Goal: Task Accomplishment & Management: Use online tool/utility

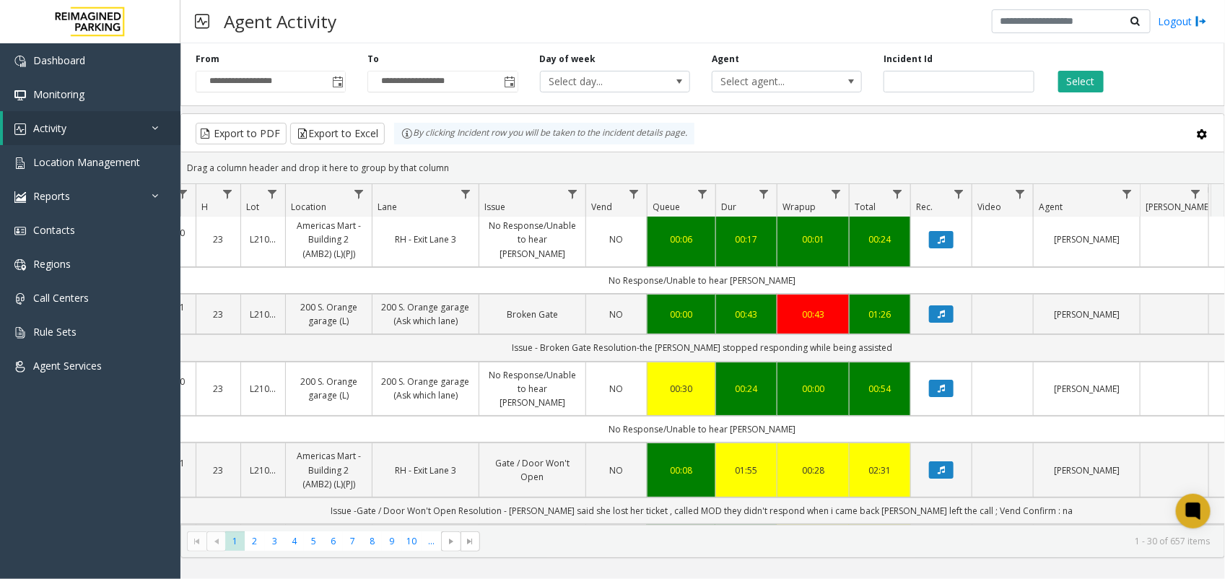
scroll to position [0, 153]
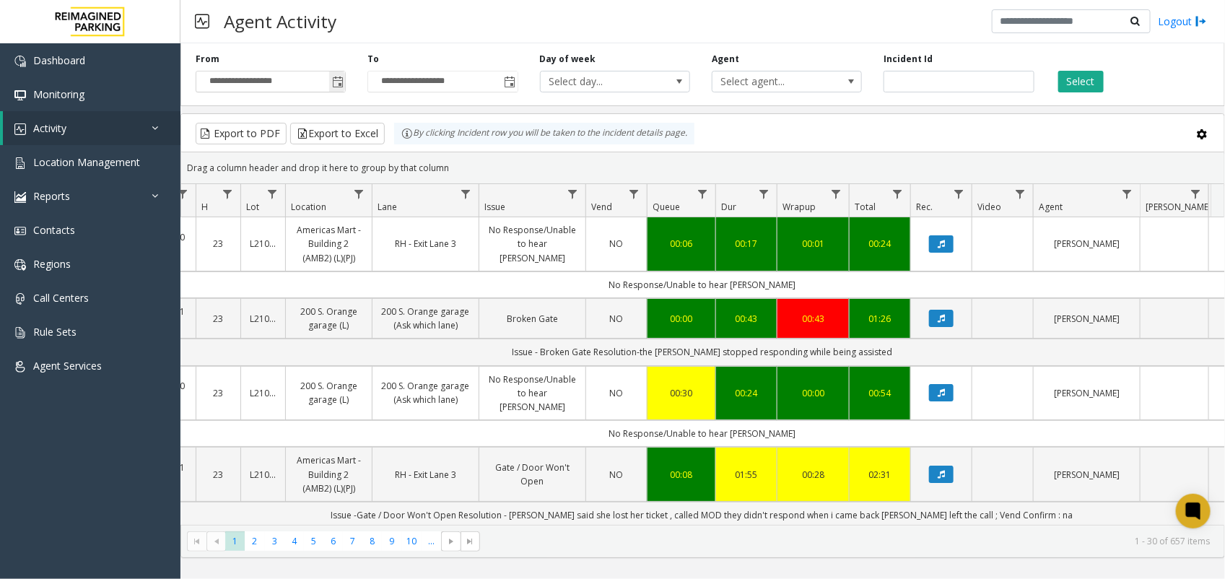
click at [336, 78] on span "Toggle popup" at bounding box center [338, 82] width 12 height 12
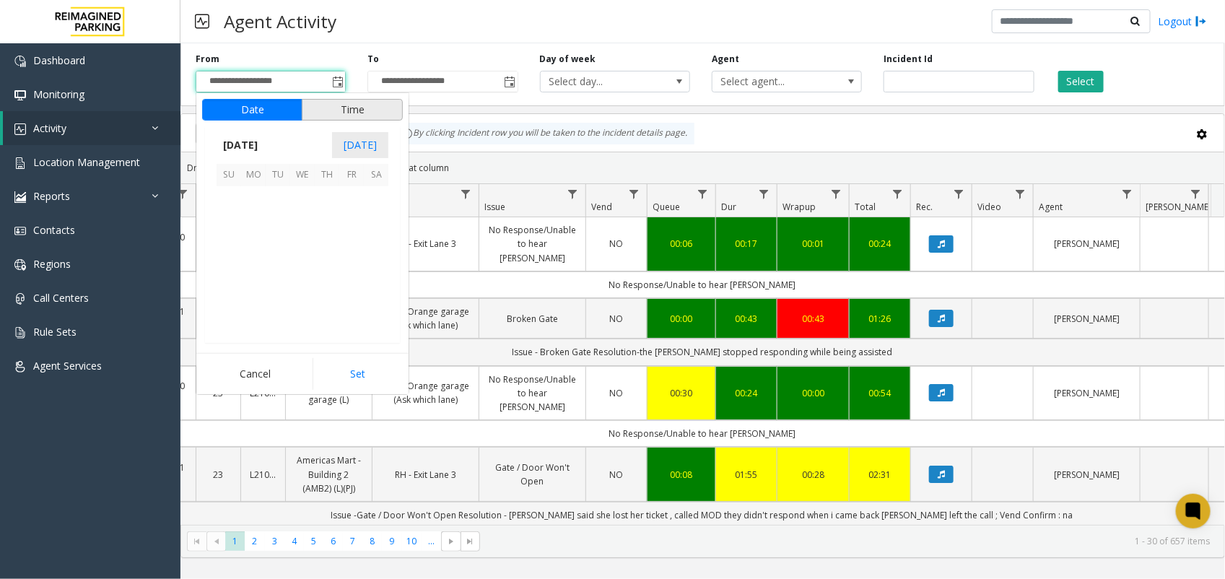
scroll to position [258717, 0]
click at [303, 293] on span "27" at bounding box center [302, 297] width 25 height 25
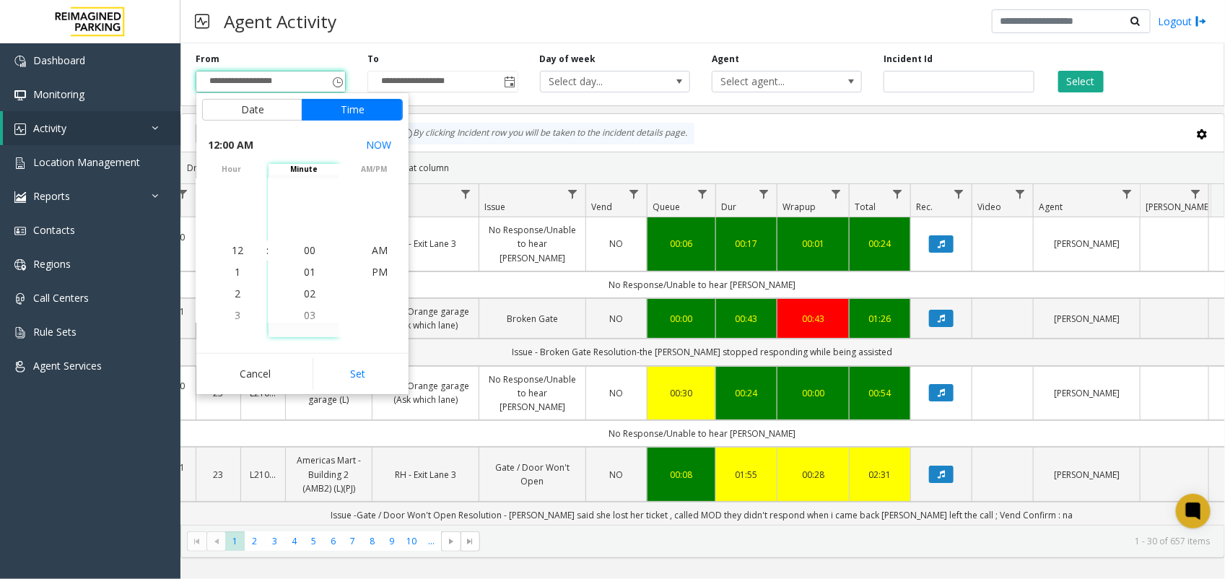
drag, startPoint x: 343, startPoint y: 377, endPoint x: 354, endPoint y: 367, distance: 14.8
click at [344, 377] on button "Set" at bounding box center [357, 374] width 91 height 32
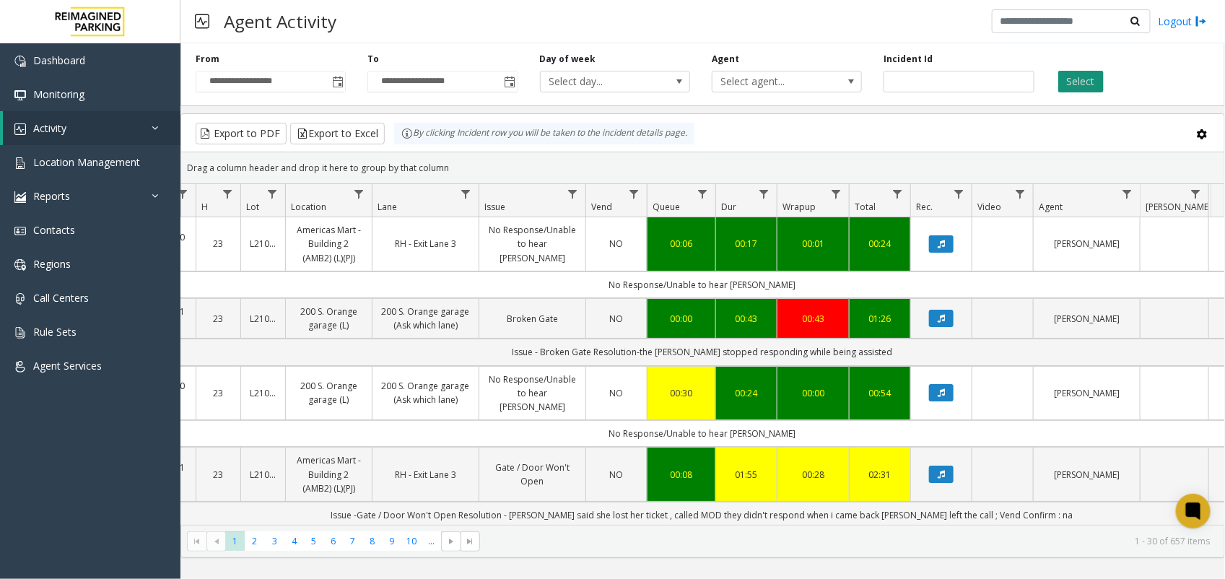
click at [1072, 76] on button "Select" at bounding box center [1080, 82] width 45 height 22
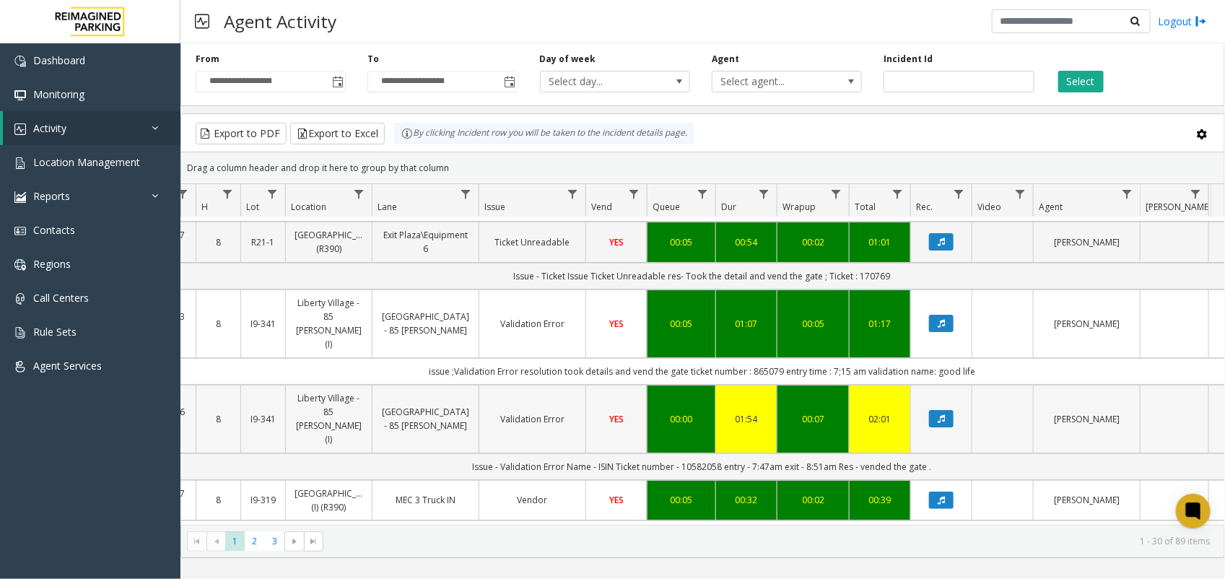
scroll to position [0, 153]
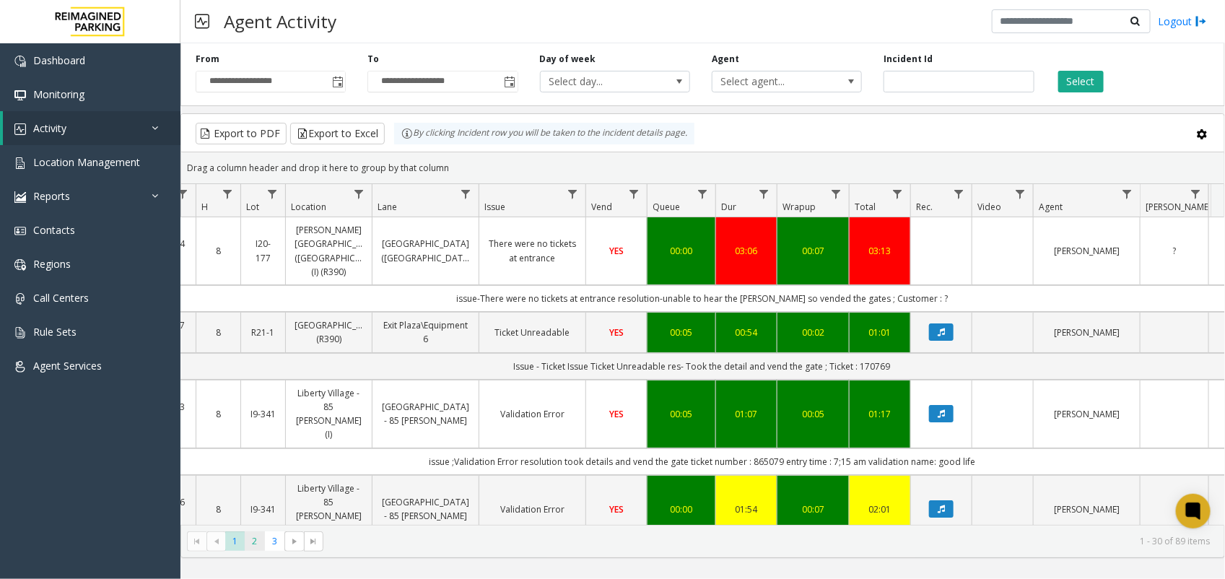
click at [261, 540] on span "2" at bounding box center [254, 540] width 19 height 19
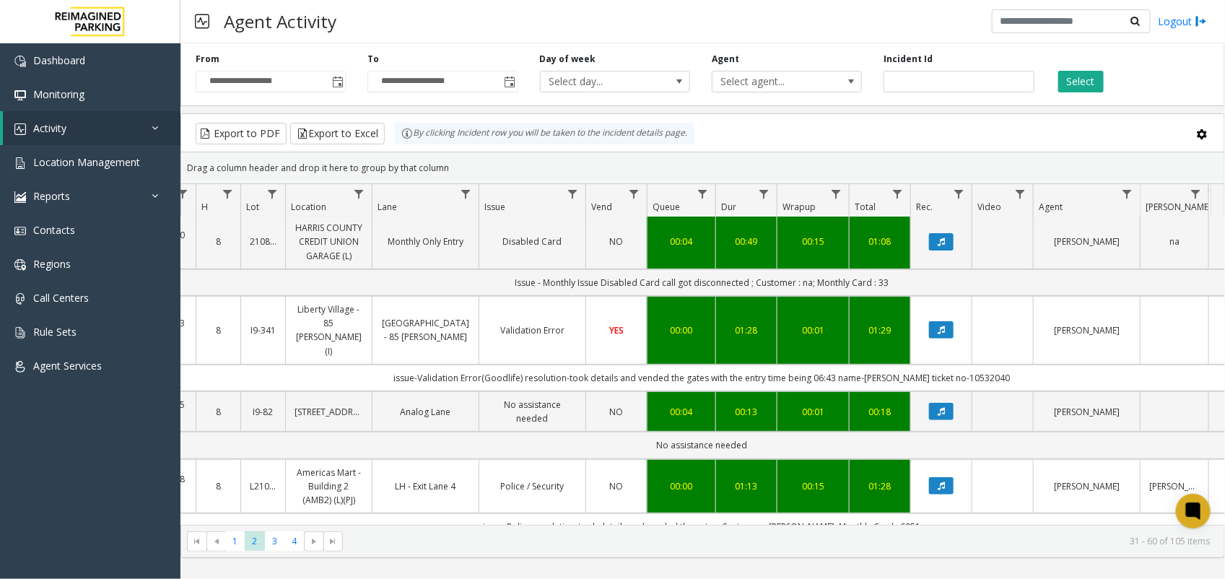
scroll to position [451, 153]
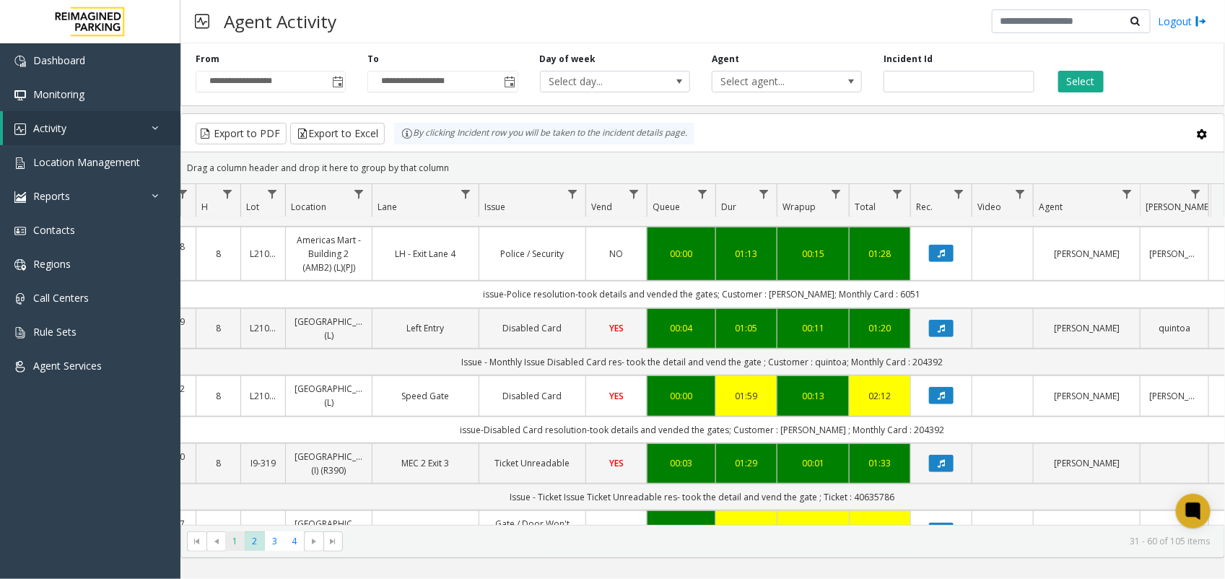
click at [240, 543] on span "1" at bounding box center [234, 540] width 19 height 19
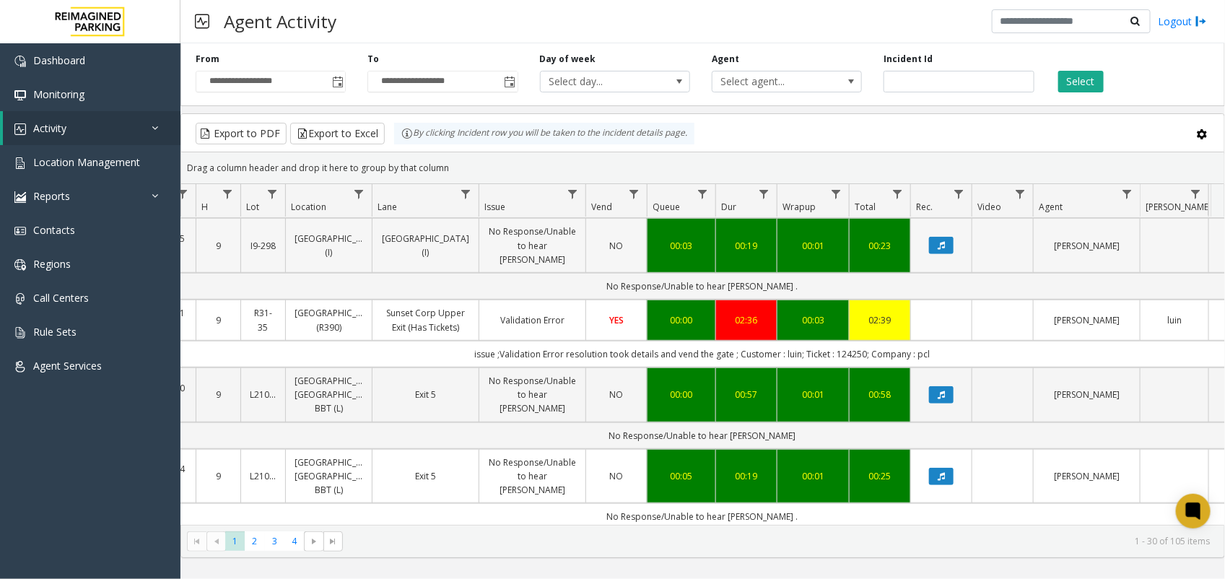
scroll to position [451, 153]
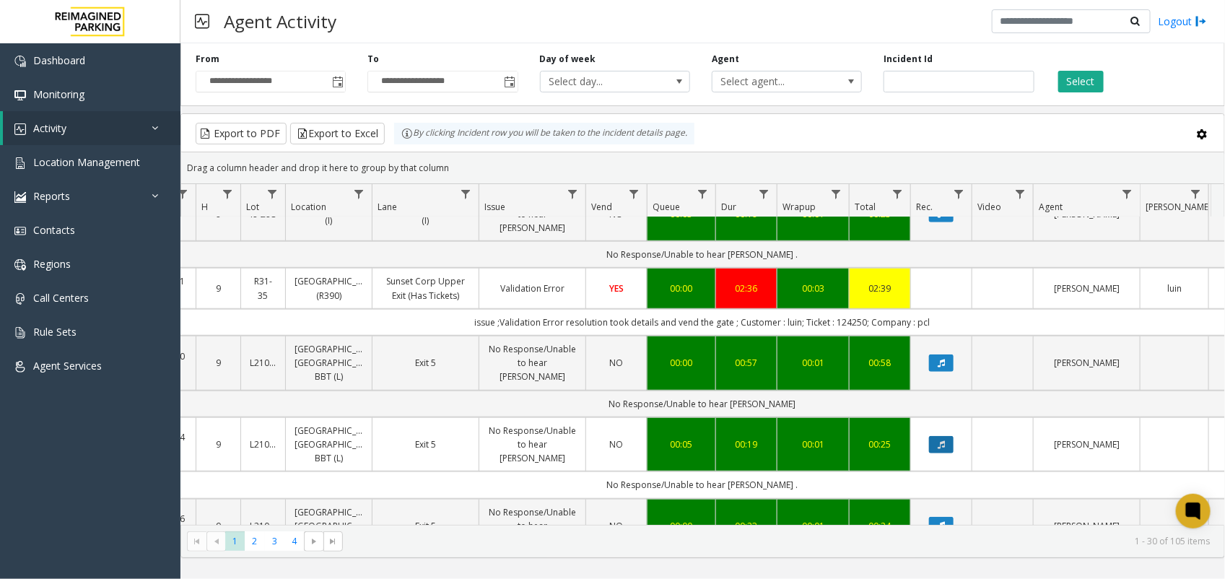
click at [950, 438] on button "Data table" at bounding box center [941, 444] width 25 height 17
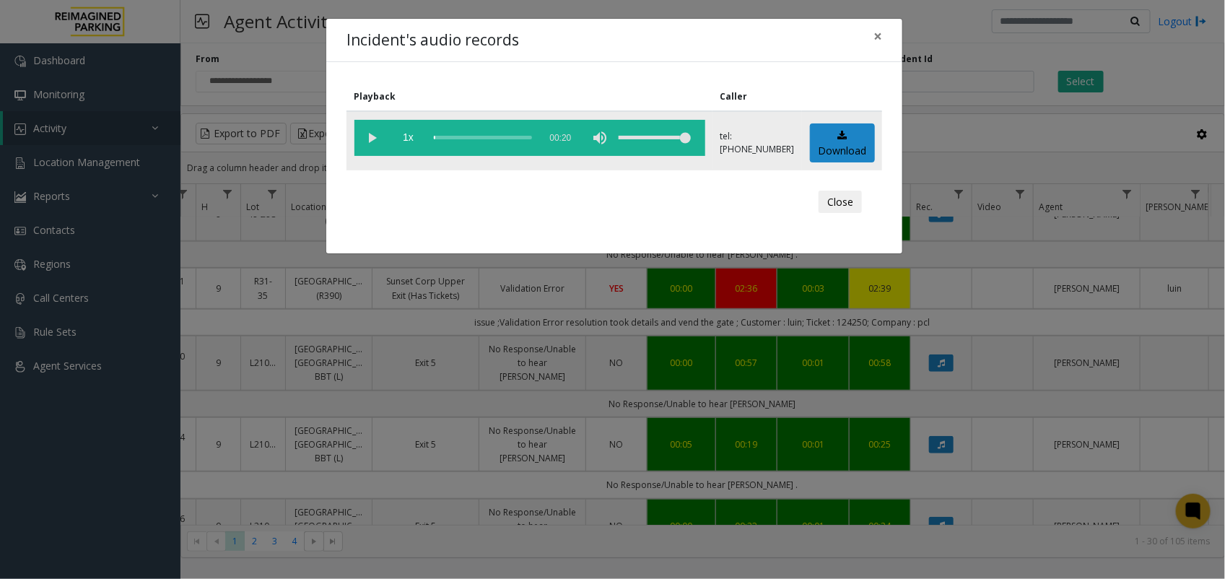
click at [362, 141] on vg-play-pause at bounding box center [372, 138] width 36 height 36
click at [433, 260] on div "Incident's audio records × Playback Caller 1x 00:20 tel:[PHONE_NUMBER] Download…" at bounding box center [612, 289] width 1225 height 579
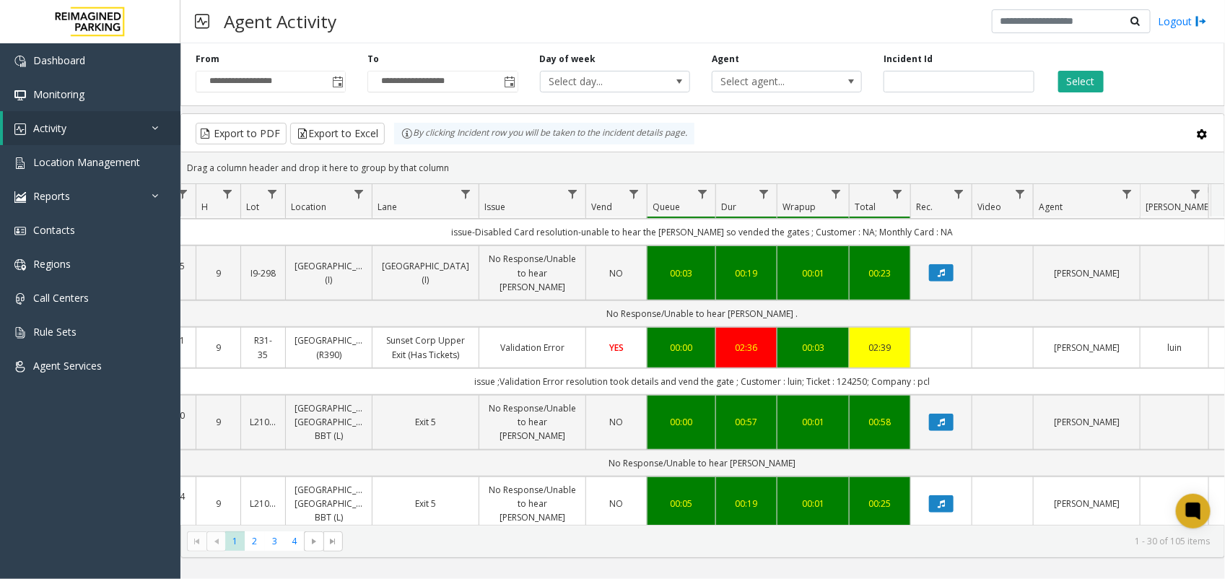
scroll to position [361, 153]
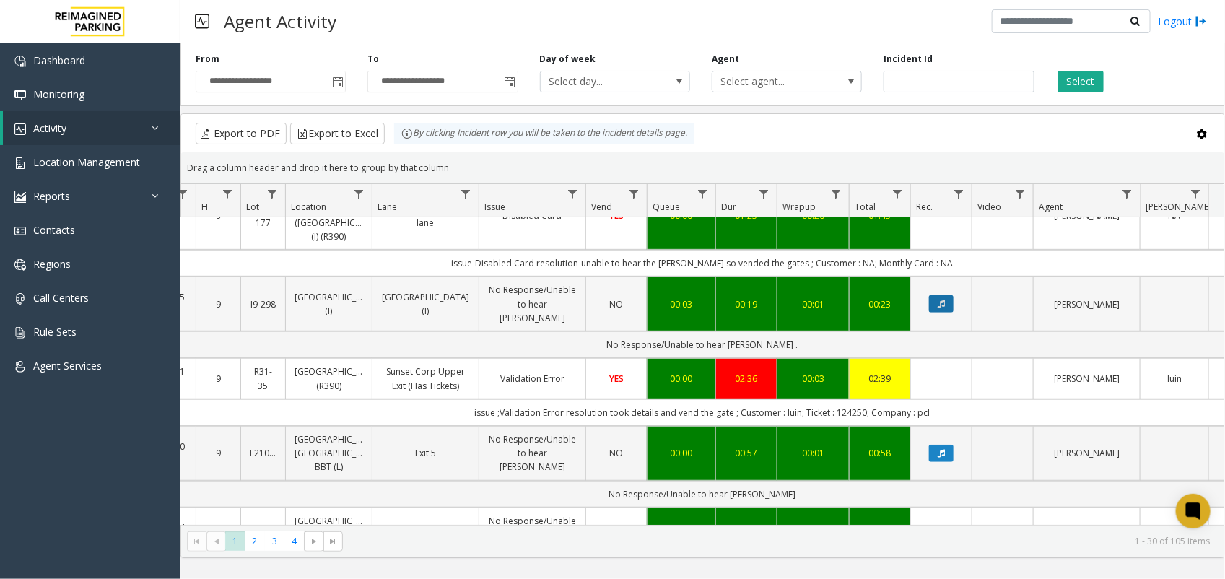
click at [942, 299] on icon "Data table" at bounding box center [940, 303] width 7 height 9
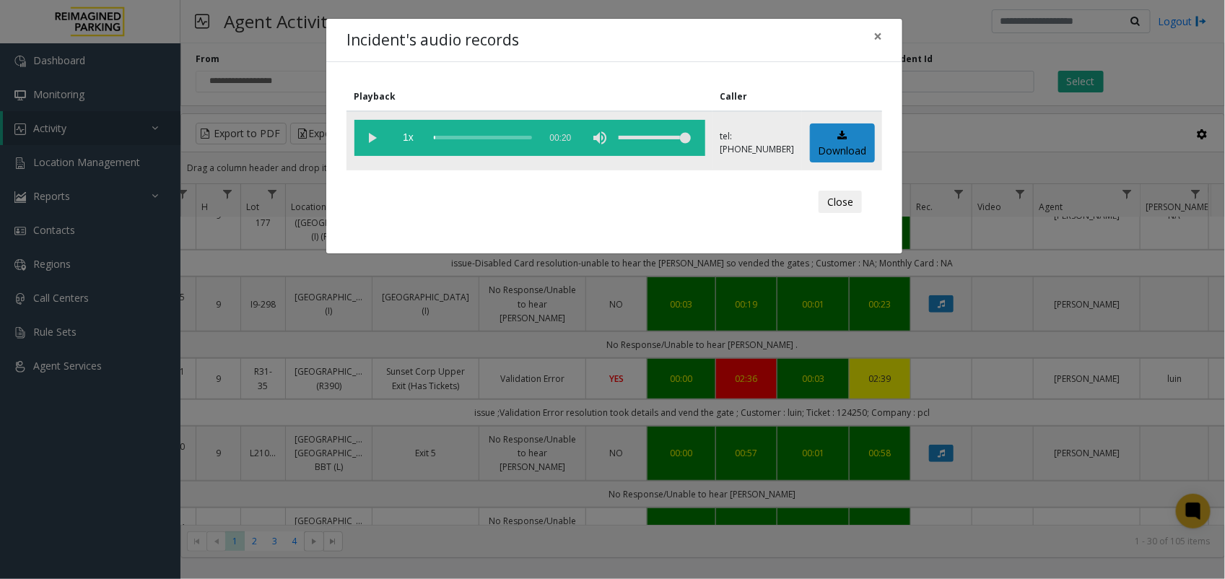
click at [370, 137] on vg-play-pause at bounding box center [372, 138] width 36 height 36
click at [756, 412] on div "Incident's audio records × Playback Caller 1x 00:20 tel:[PHONE_NUMBER] Download…" at bounding box center [612, 289] width 1225 height 579
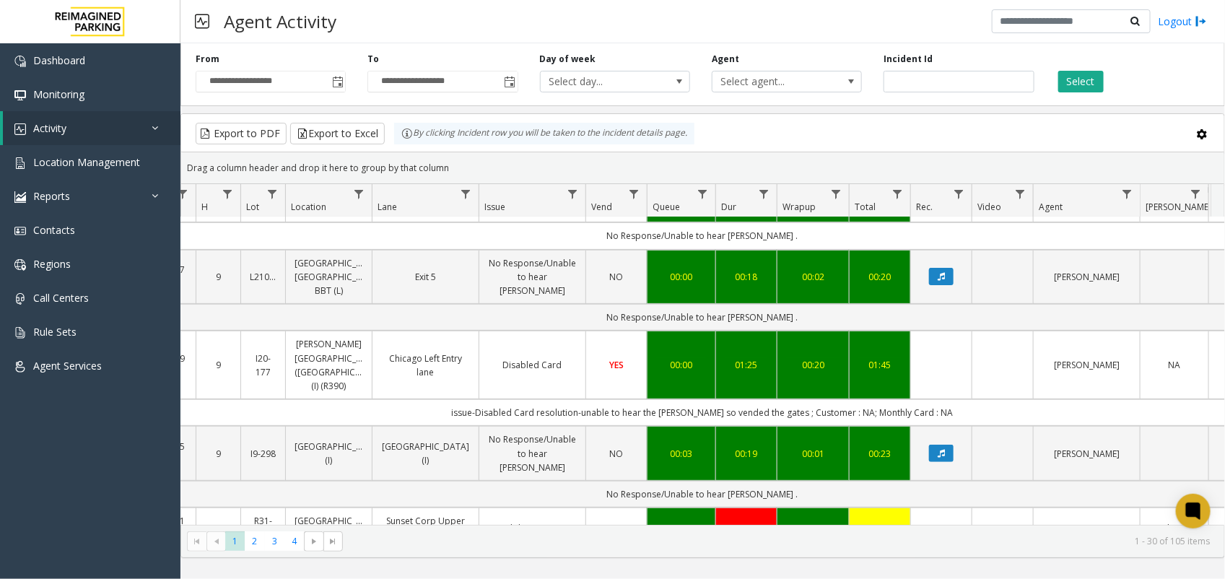
scroll to position [180, 153]
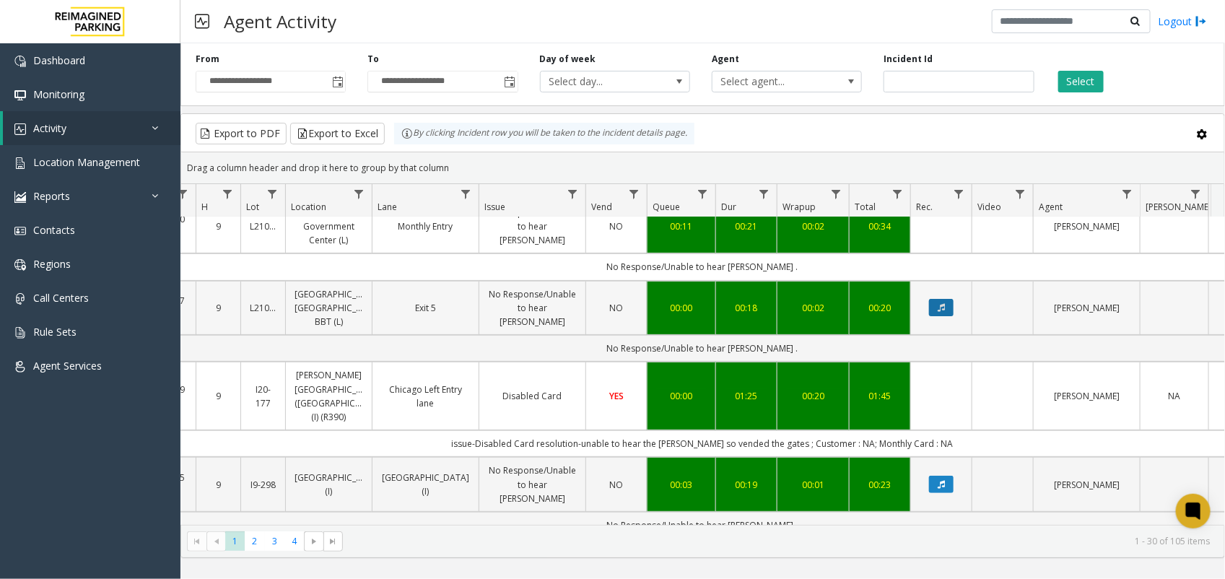
click at [940, 308] on icon "Data table" at bounding box center [940, 307] width 7 height 9
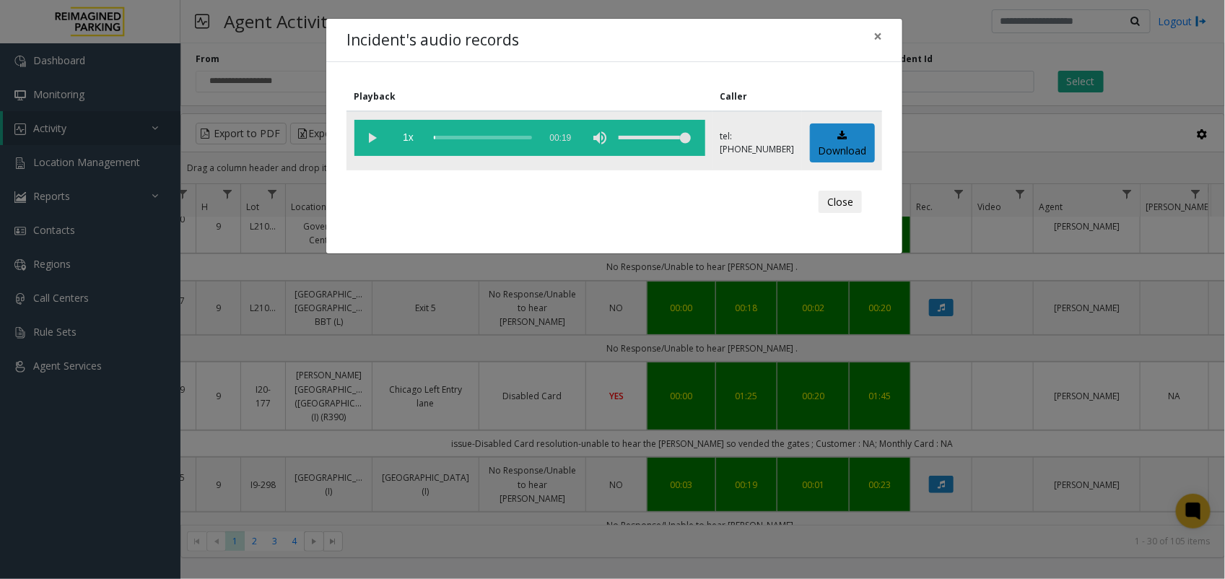
click at [366, 135] on vg-play-pause at bounding box center [372, 138] width 36 height 36
click at [776, 294] on div "Incident's audio records × Playback Caller 1x 00:19 tel:[PHONE_NUMBER] Download…" at bounding box center [612, 289] width 1225 height 579
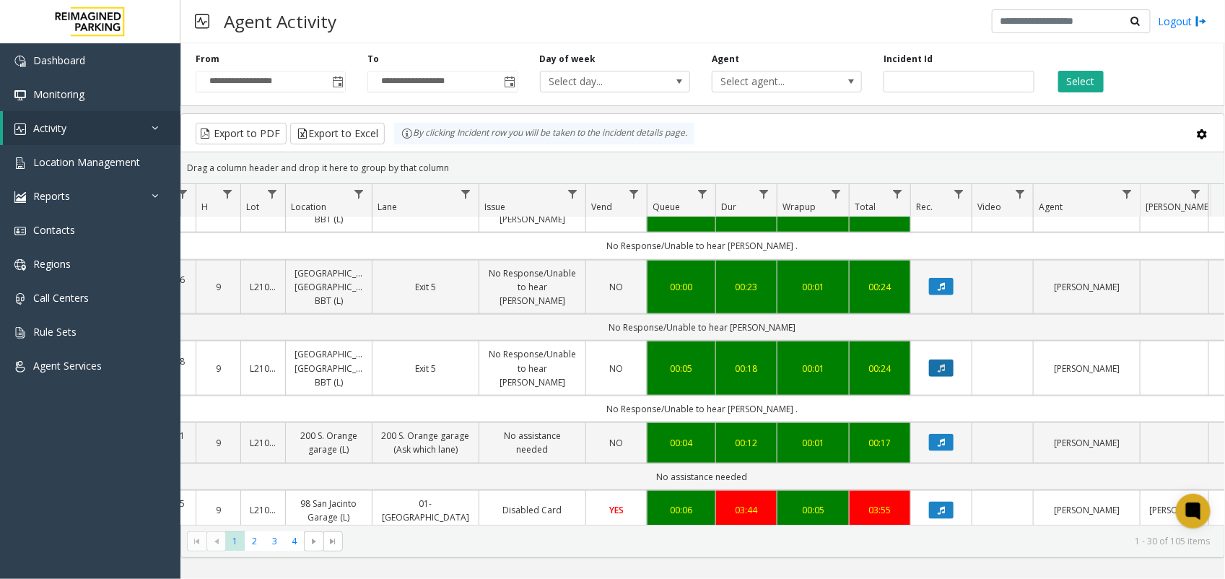
scroll to position [722, 153]
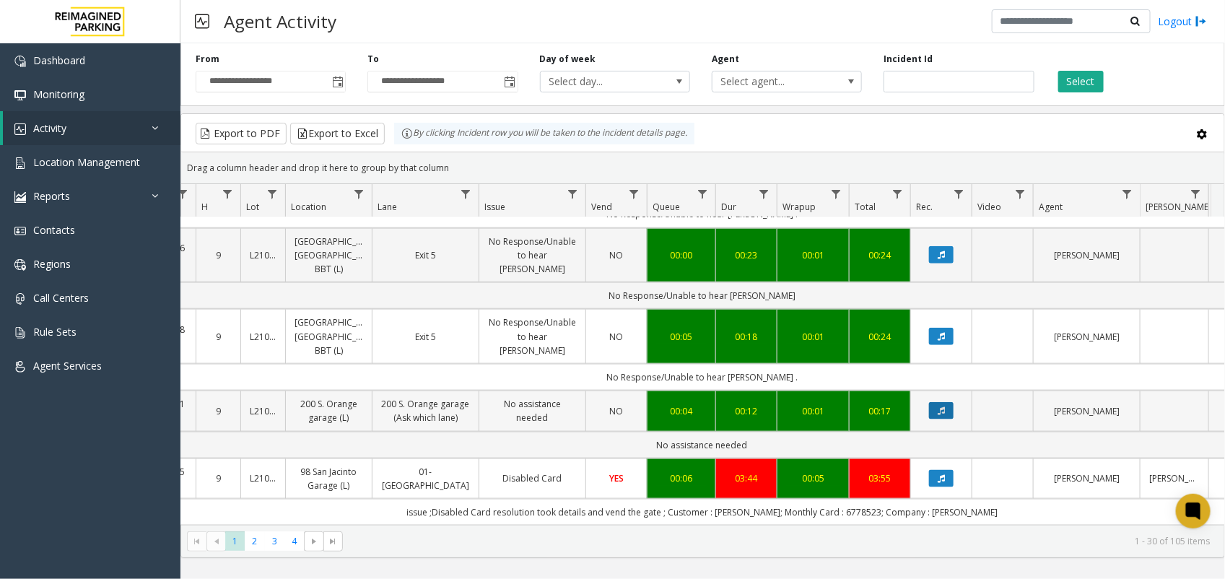
click at [940, 410] on button "Data table" at bounding box center [941, 410] width 25 height 17
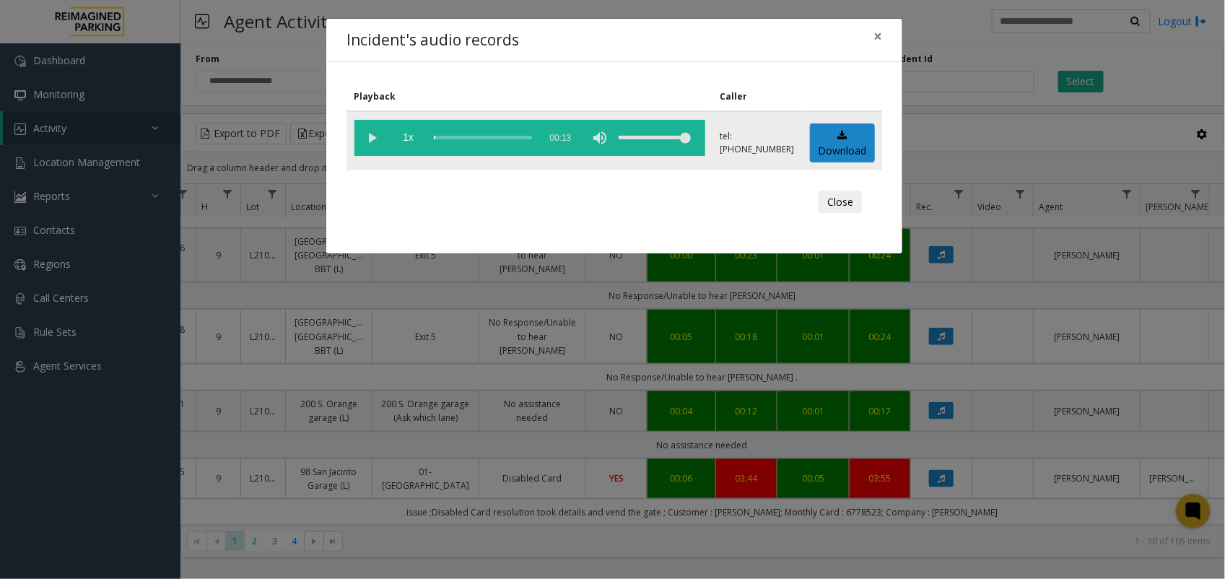
click at [382, 134] on vg-play-pause at bounding box center [372, 138] width 36 height 36
click at [681, 340] on div "Incident's audio records × Playback Caller 1x 00:13 tel:[PHONE_NUMBER] Download…" at bounding box center [612, 289] width 1225 height 579
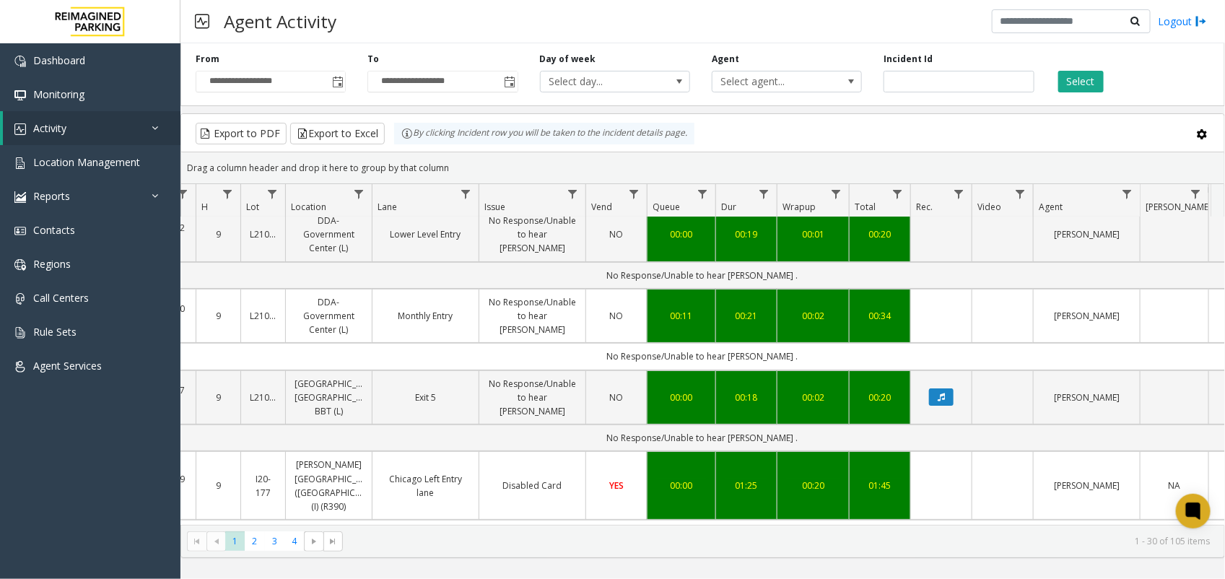
scroll to position [90, 153]
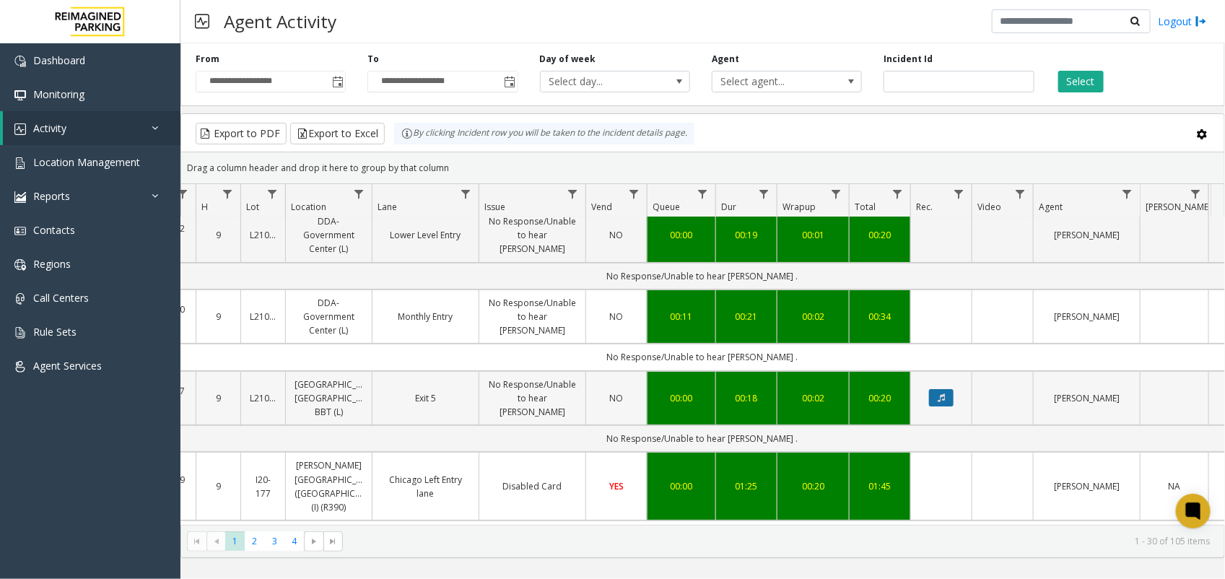
click at [942, 401] on icon "Data table" at bounding box center [940, 397] width 7 height 9
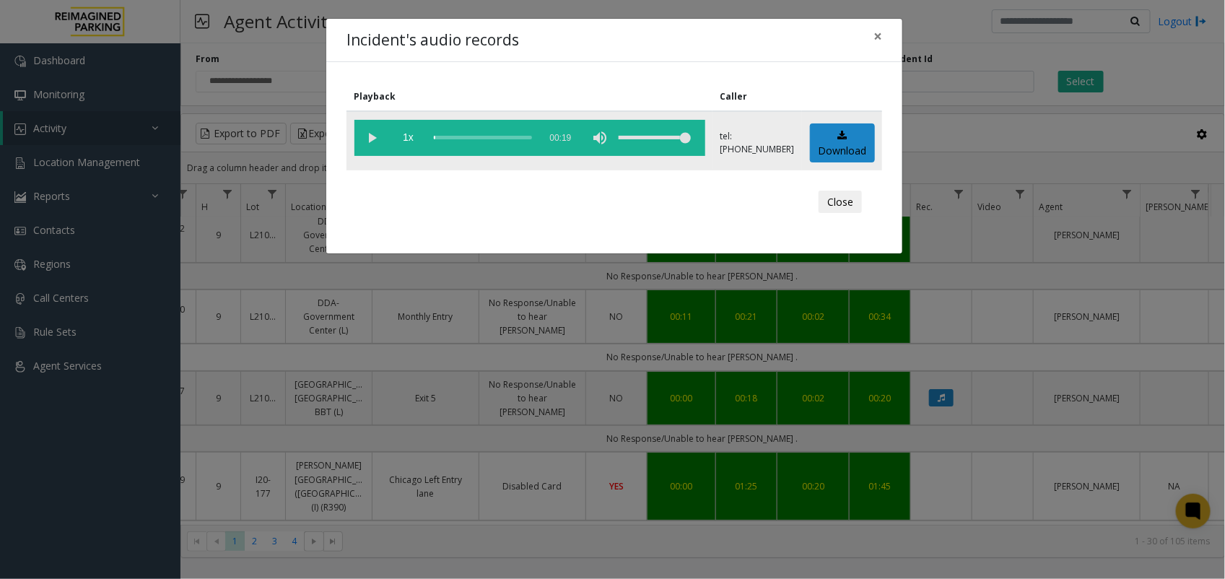
click at [372, 139] on vg-play-pause at bounding box center [372, 138] width 36 height 36
click at [989, 238] on div "Incident's audio records × Playback Caller 1x 00:19 tel:[PHONE_NUMBER] Download…" at bounding box center [612, 289] width 1225 height 579
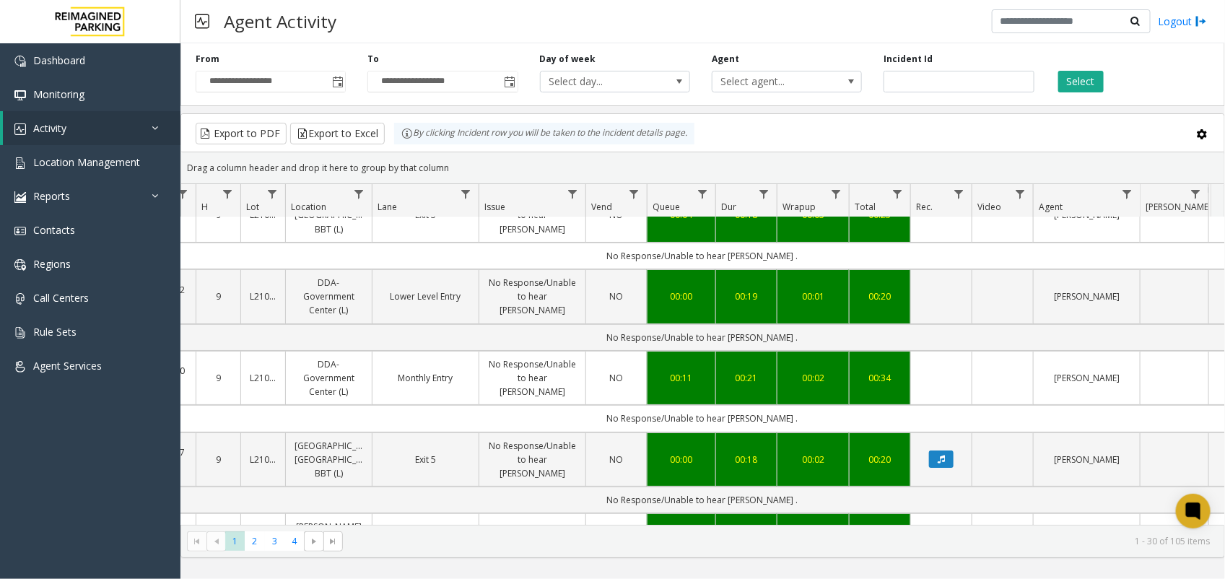
scroll to position [0, 153]
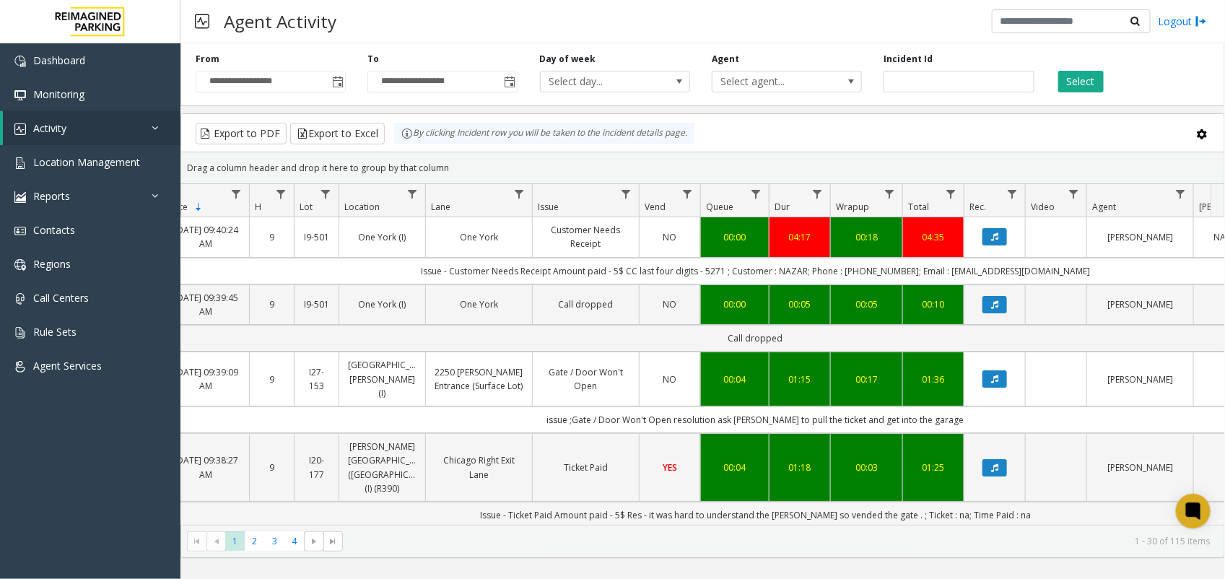
scroll to position [0, 115]
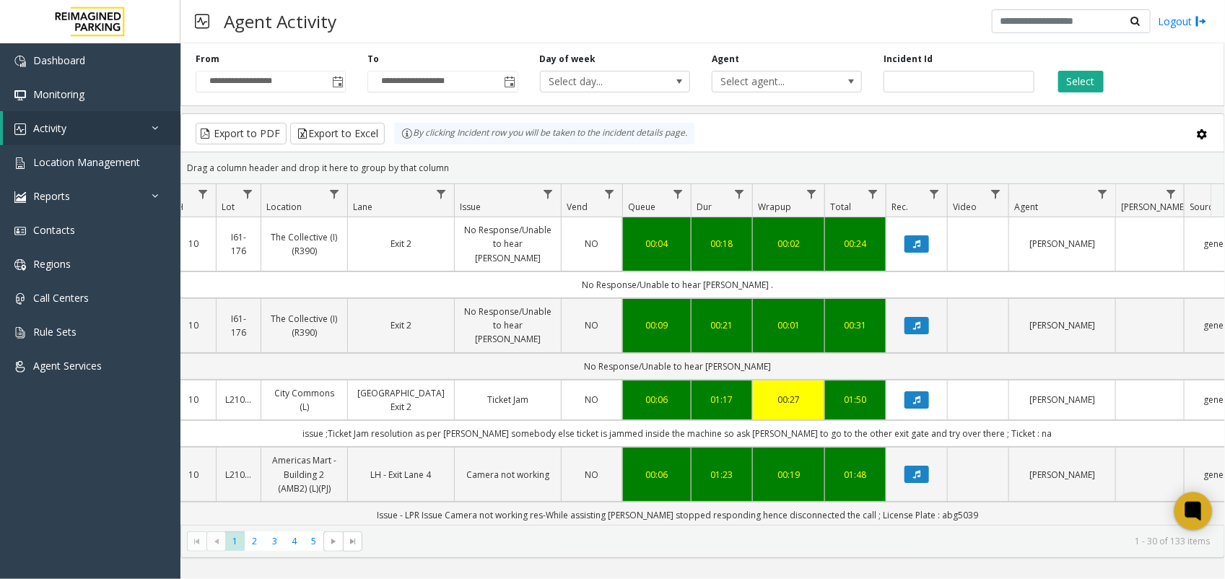
click at [1191, 504] on icon at bounding box center [1193, 511] width 16 height 19
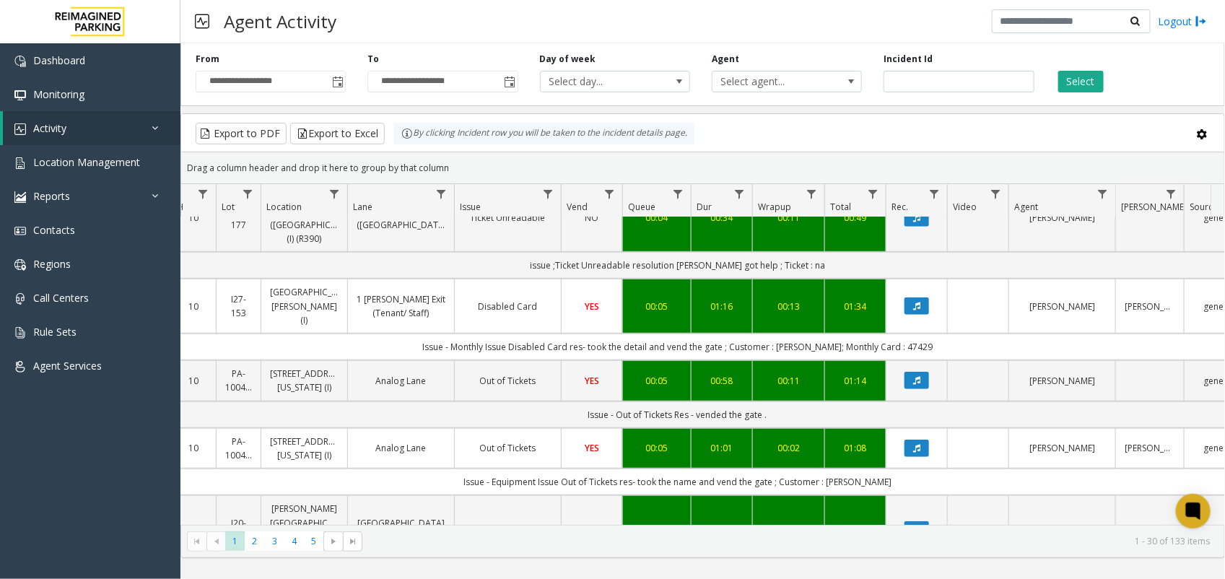
scroll to position [0, 178]
